Goal: Information Seeking & Learning: Find specific fact

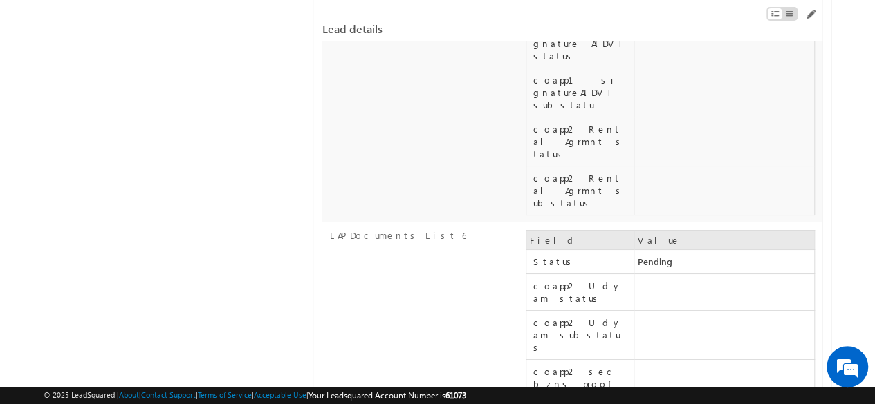
scroll to position [6378, 0]
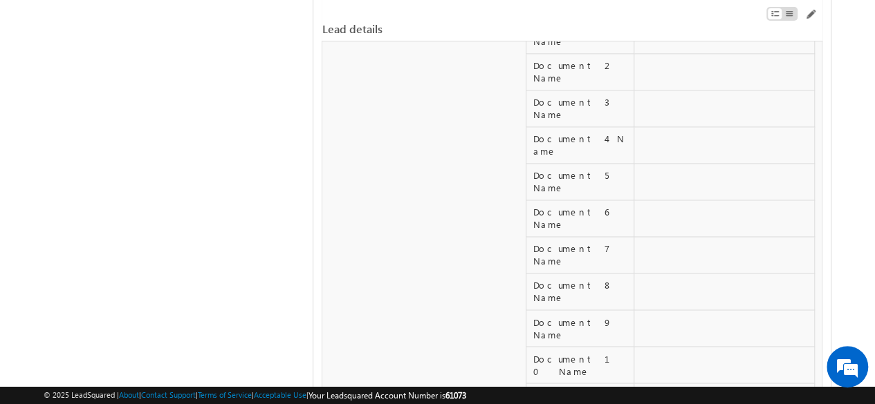
scroll to position [6309, 0]
drag, startPoint x: 531, startPoint y: 270, endPoint x: 555, endPoint y: 269, distance: 23.5
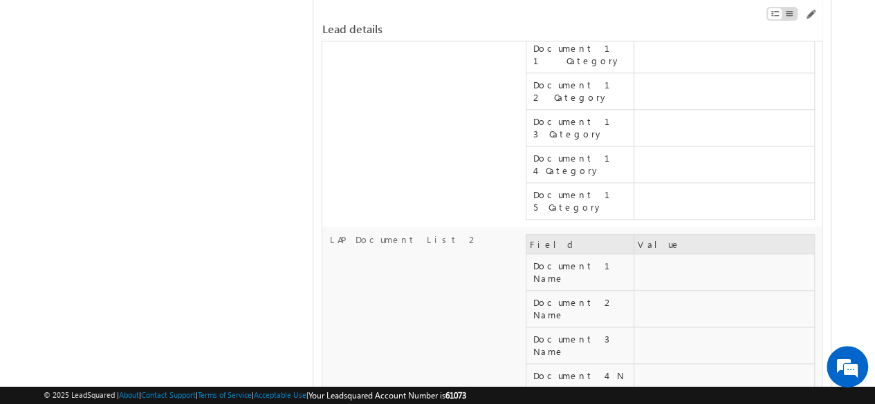
scroll to position [5963, 0]
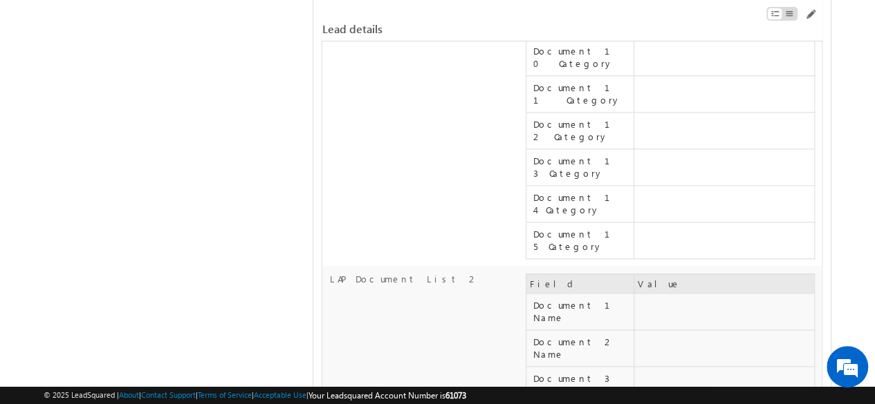
copy label "LAP Documents List 4"
drag, startPoint x: 516, startPoint y: 173, endPoint x: 599, endPoint y: 163, distance: 84.2
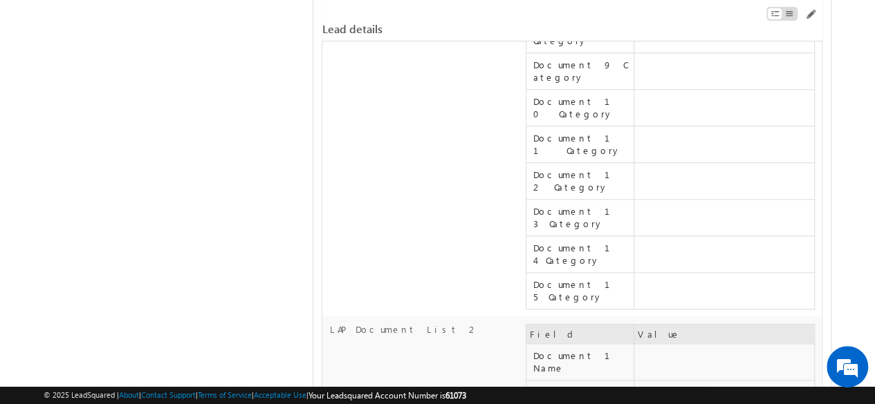
scroll to position [5894, 0]
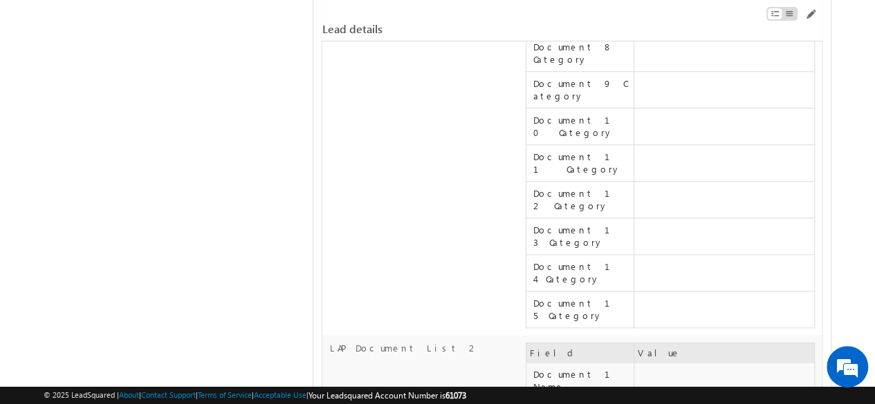
click at [427, 13] on div "Lead details" at bounding box center [572, 22] width 501 height 26
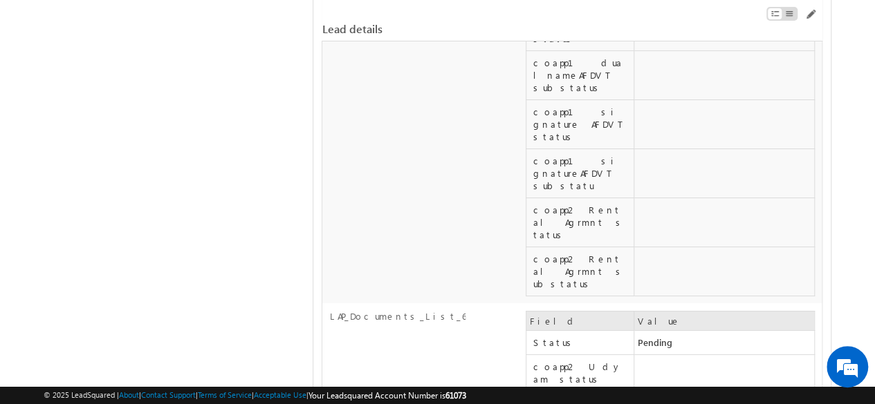
scroll to position [12933, 0]
